Goal: Complete application form

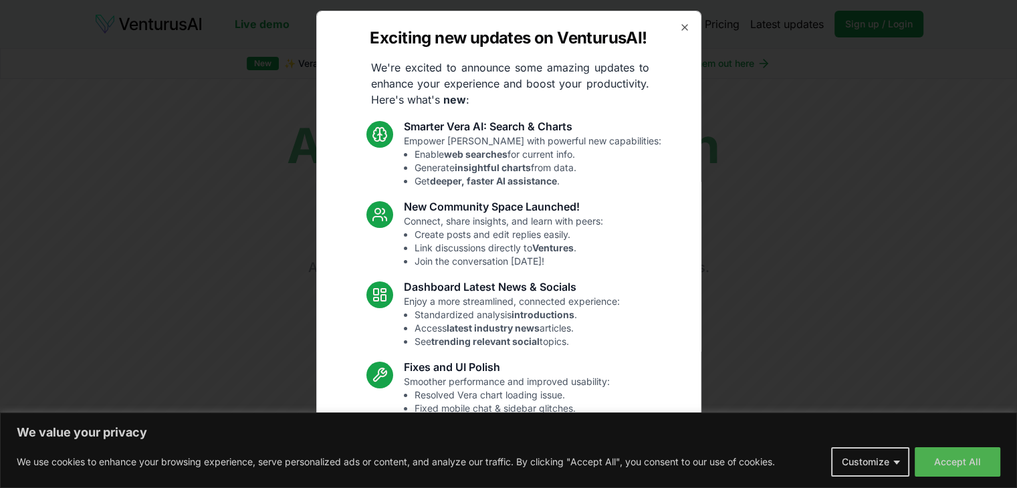
scroll to position [70, 0]
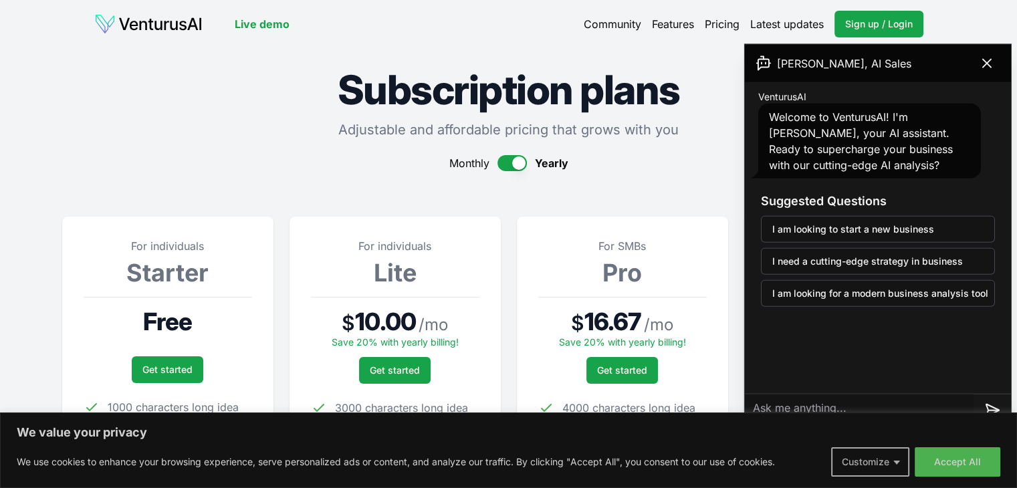
click at [875, 459] on button "Customize" at bounding box center [870, 461] width 78 height 29
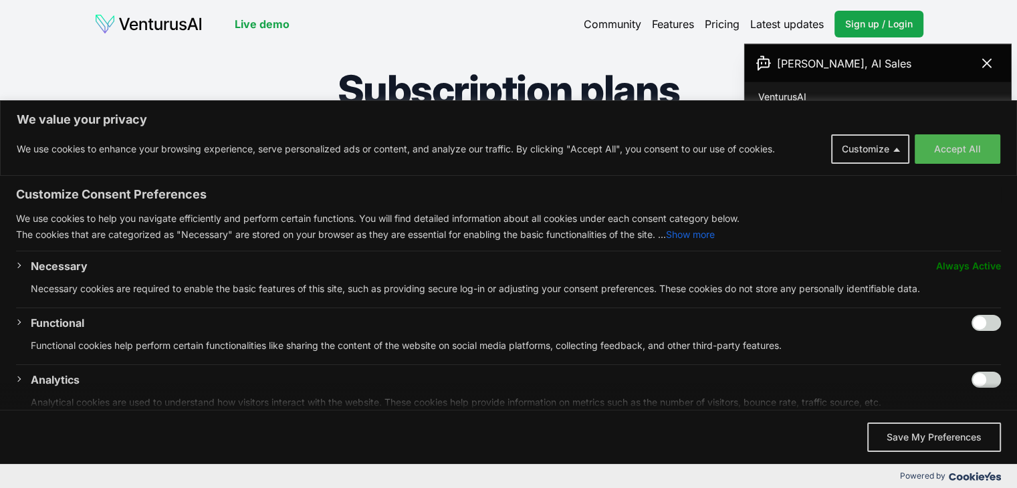
click at [971, 321] on input "Enable Functional" at bounding box center [985, 323] width 29 height 16
checkbox input "true"
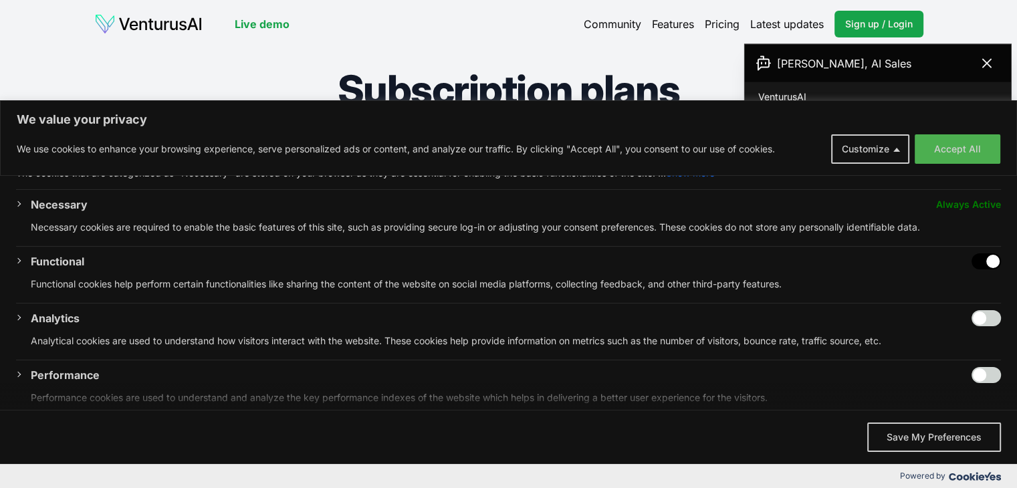
scroll to position [187, 0]
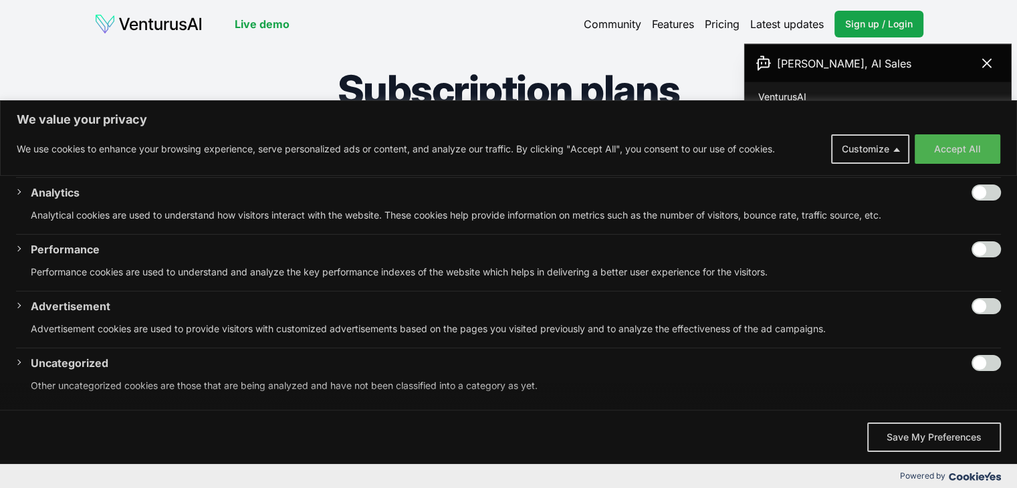
click at [971, 249] on input "Enable Performance" at bounding box center [985, 249] width 29 height 16
checkbox input "true"
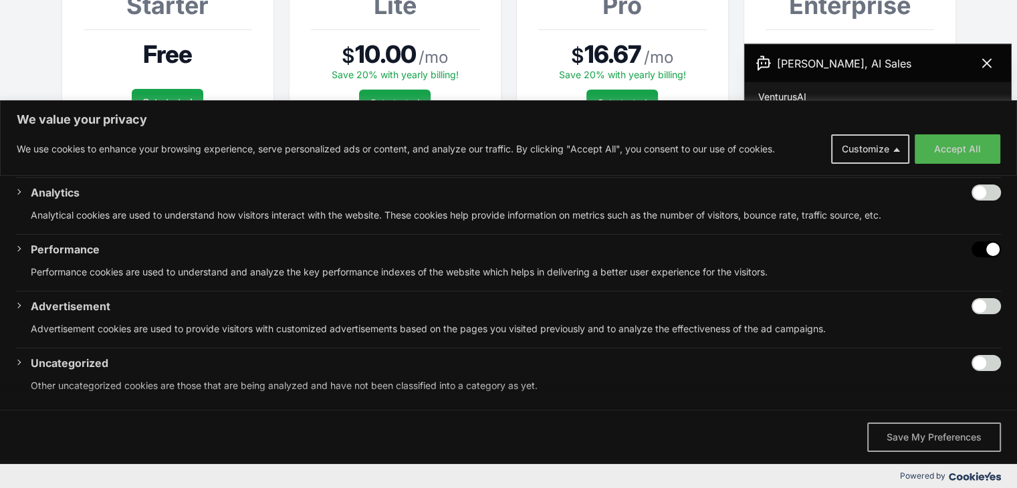
click at [921, 432] on button "Save My Preferences" at bounding box center [934, 436] width 134 height 29
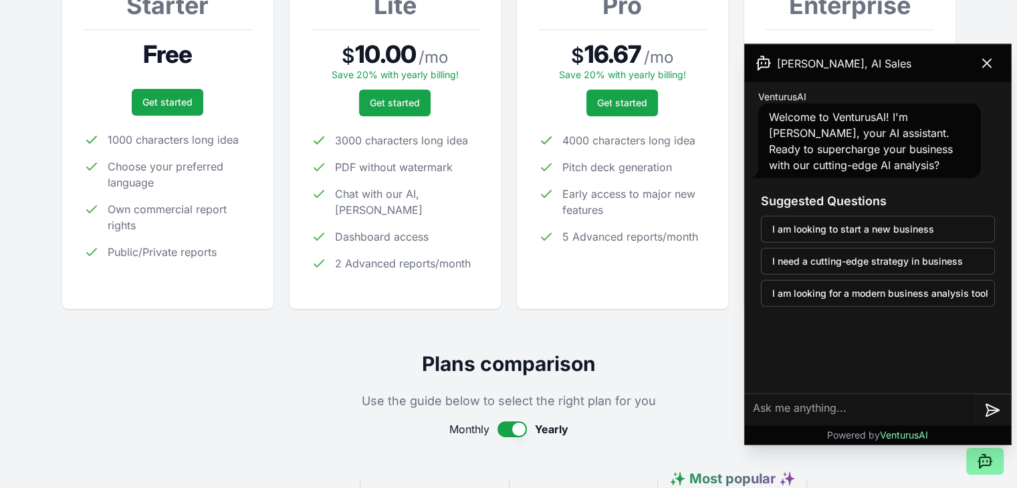
scroll to position [134, 0]
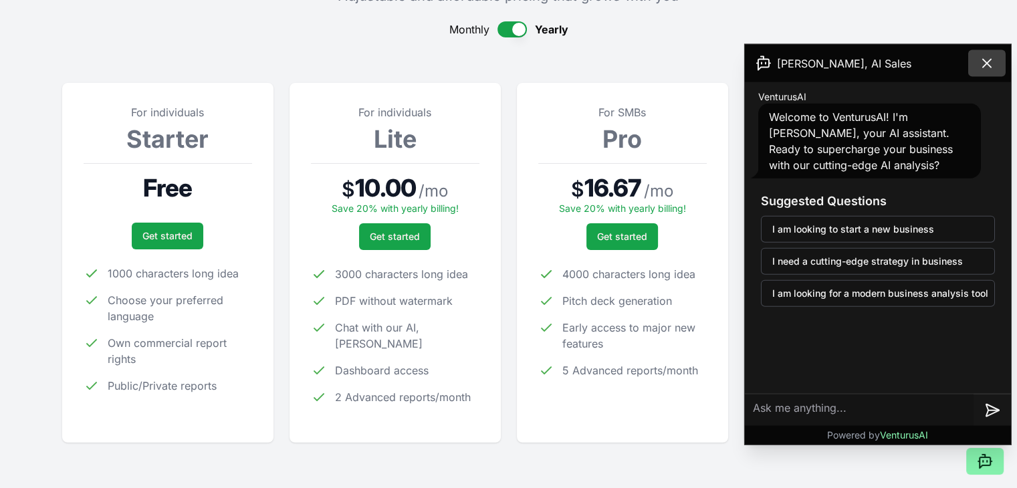
click at [984, 61] on icon at bounding box center [987, 63] width 16 height 16
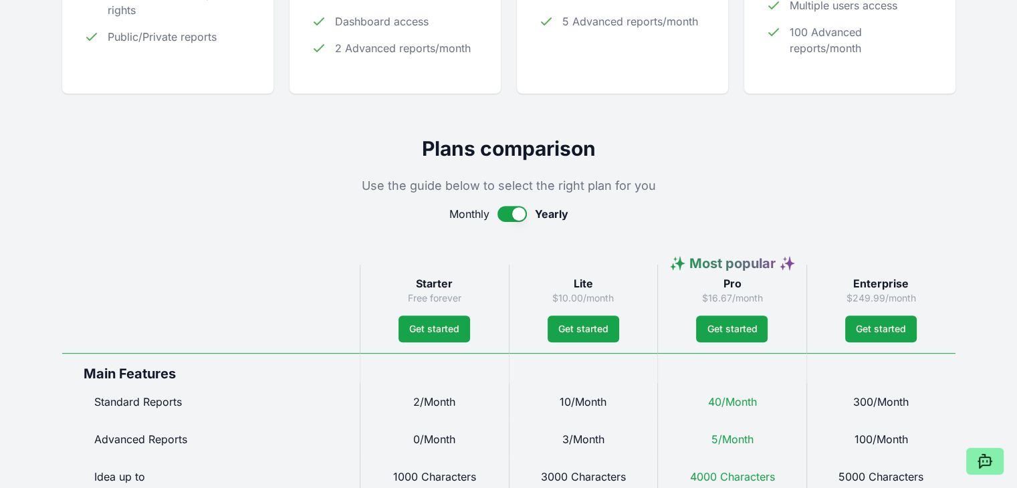
scroll to position [535, 0]
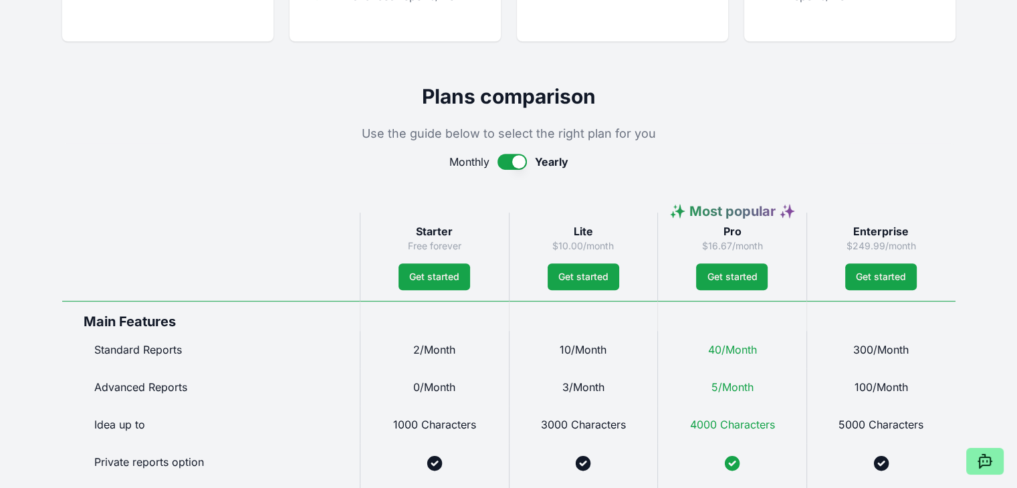
click at [515, 160] on button "button" at bounding box center [511, 162] width 29 height 16
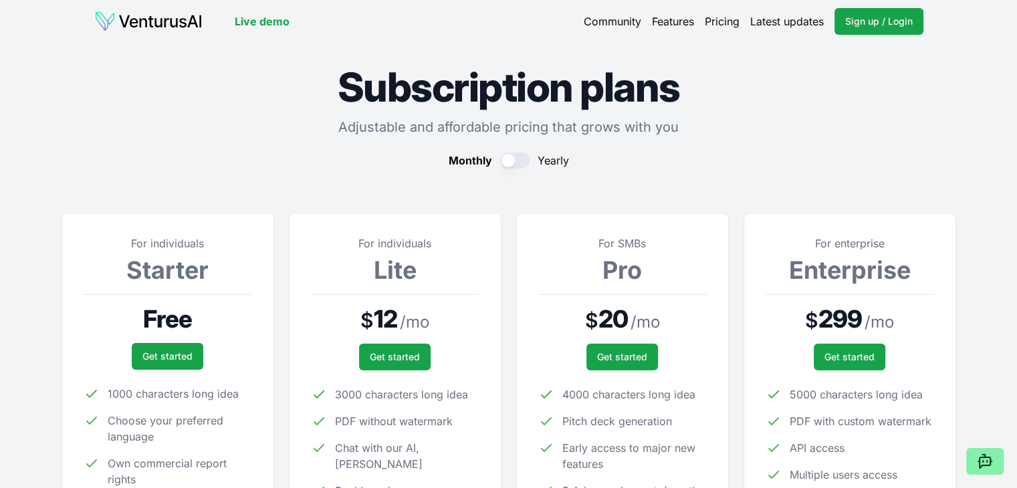
scroll to position [0, 0]
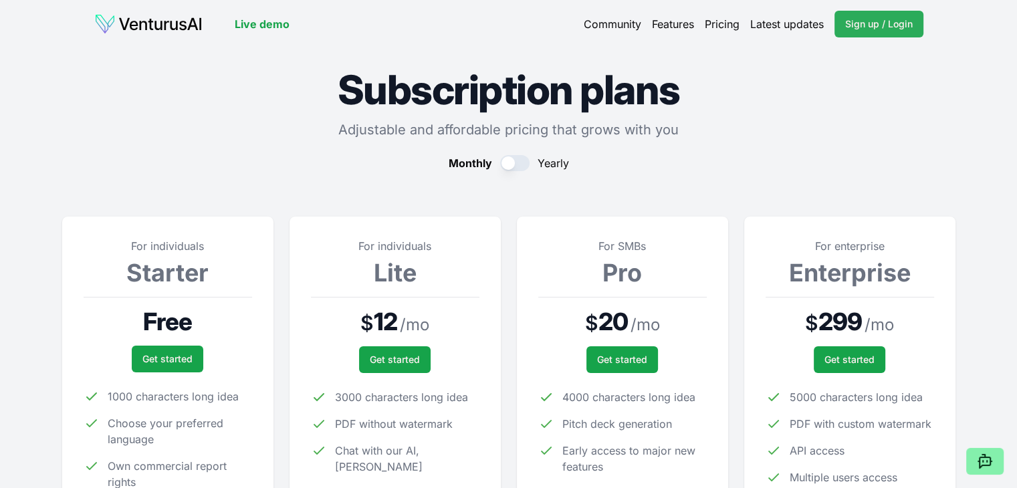
click at [865, 25] on span "Sign up / Login" at bounding box center [879, 23] width 68 height 13
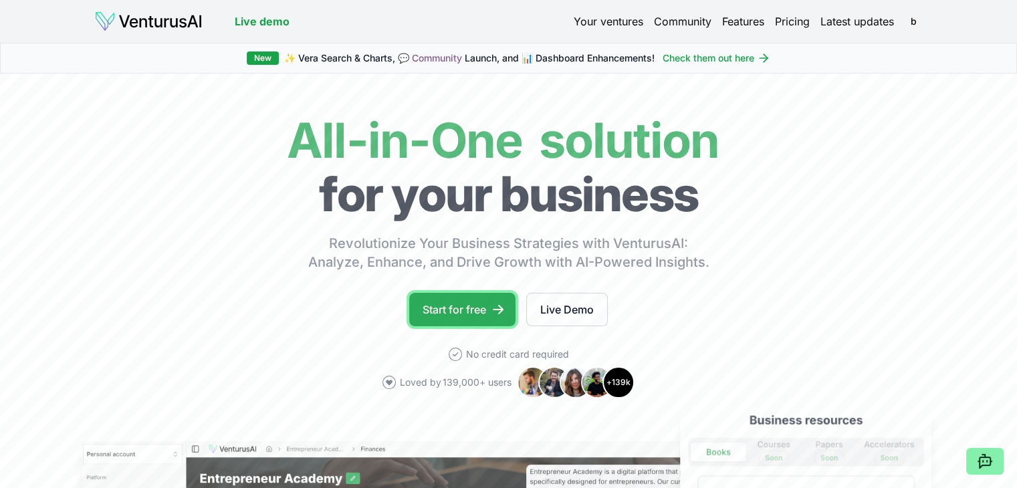
click at [471, 303] on link "Start for free" at bounding box center [462, 309] width 106 height 33
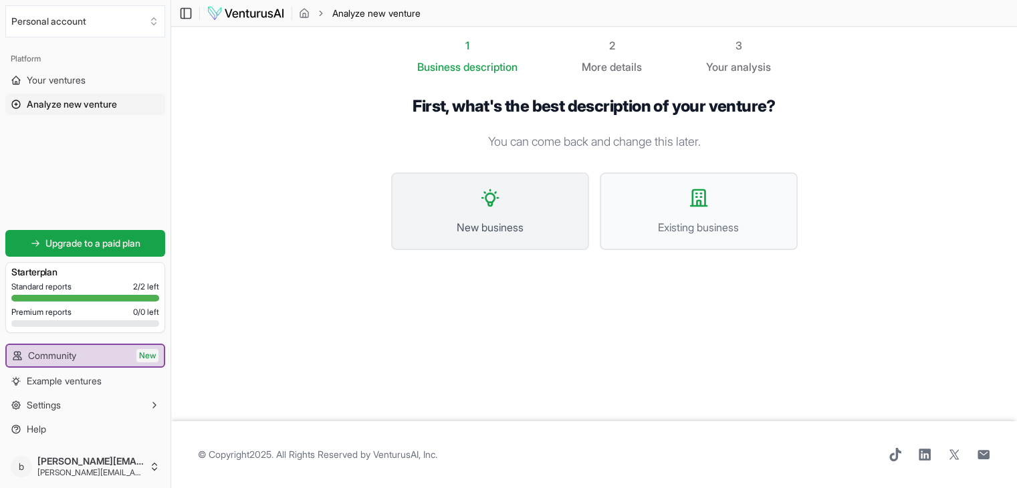
click at [505, 225] on span "New business" at bounding box center [490, 227] width 168 height 16
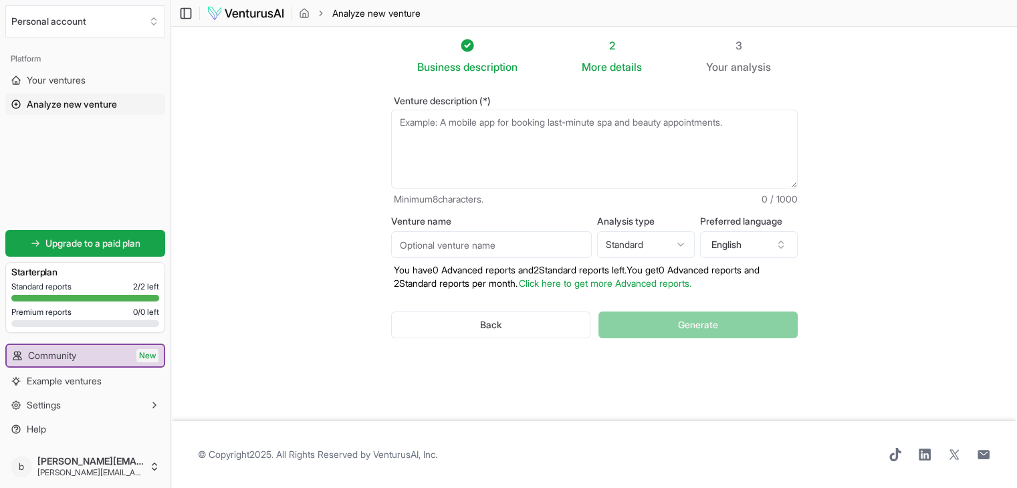
click at [452, 124] on textarea "Venture description (*)" at bounding box center [594, 149] width 406 height 79
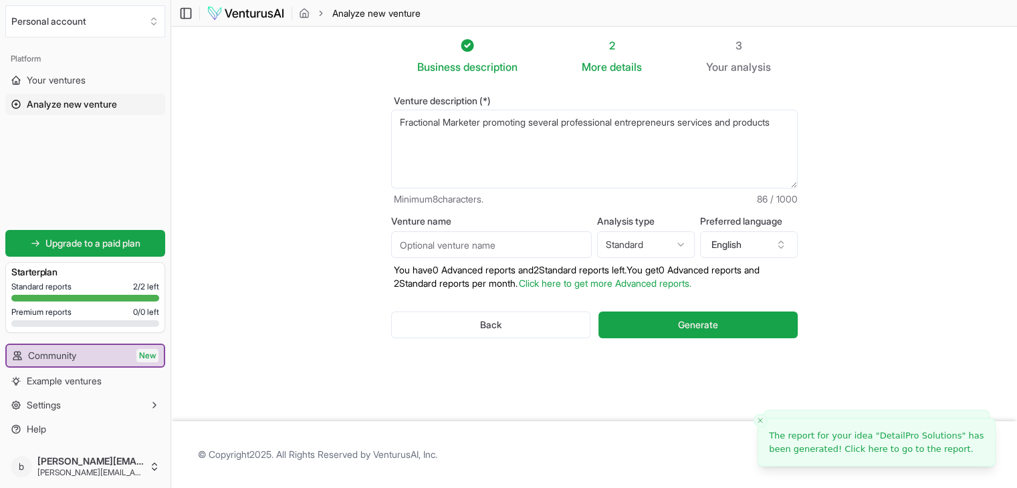
click at [459, 140] on textarea "Fractional Marketer promoting several professional entrepreneurs services and p…" at bounding box center [594, 149] width 406 height 79
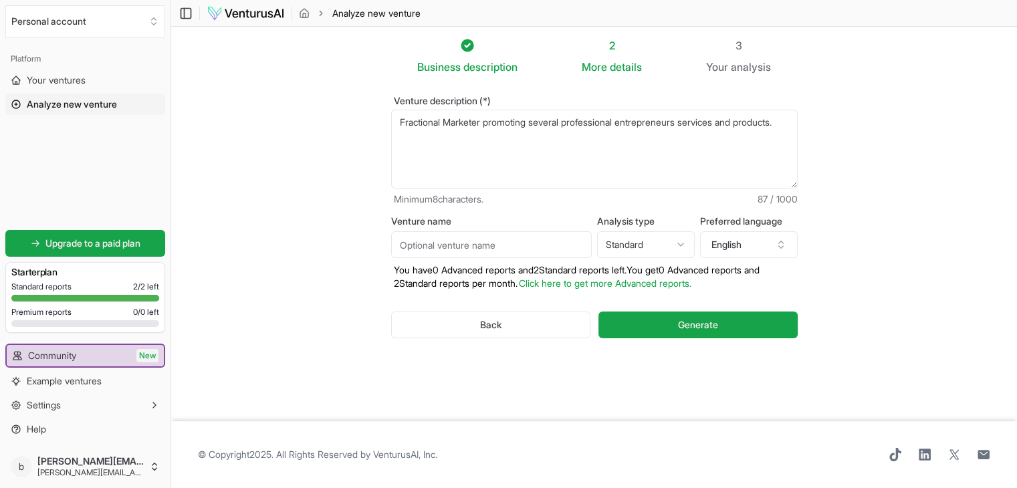
type textarea "Fractional Marketer promoting several professional entrepreneurs services and p…"
click at [470, 247] on input "Venture name" at bounding box center [491, 244] width 201 height 27
type input "MPR Enterprise, LLC"
click at [555, 372] on div "Venture description (*) Fractional Marketer promoting several professional entr…" at bounding box center [594, 228] width 449 height 306
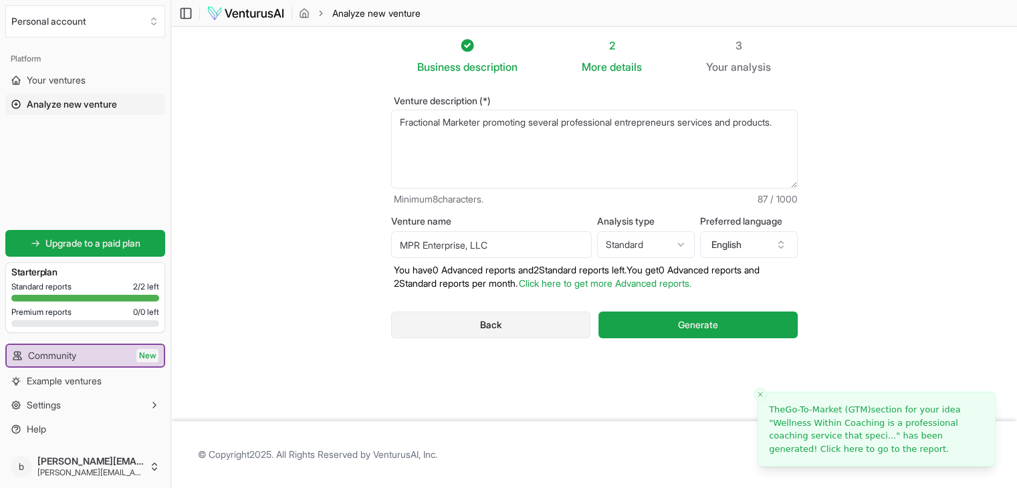
click at [490, 320] on button "Back" at bounding box center [491, 324] width 200 height 27
